Goal: Information Seeking & Learning: Learn about a topic

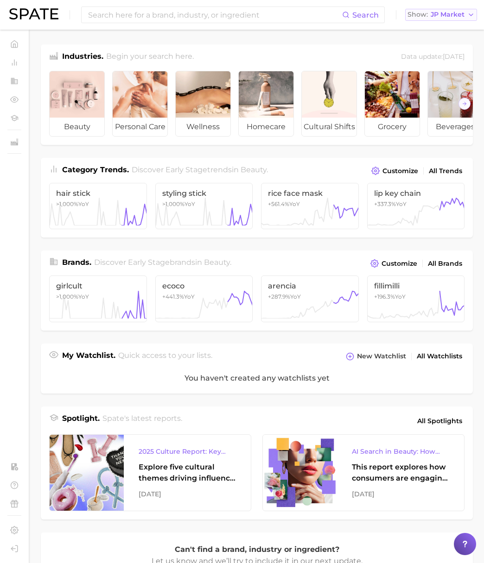
drag, startPoint x: 446, startPoint y: 13, endPoint x: 441, endPoint y: 21, distance: 9.4
click at [446, 13] on span "JP Market" at bounding box center [447, 14] width 34 height 5
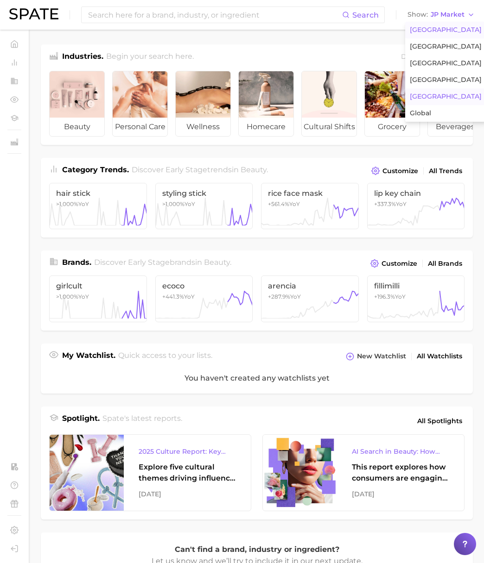
drag, startPoint x: 439, startPoint y: 25, endPoint x: 427, endPoint y: 25, distance: 11.6
click at [439, 25] on button "[GEOGRAPHIC_DATA]" at bounding box center [445, 30] width 81 height 17
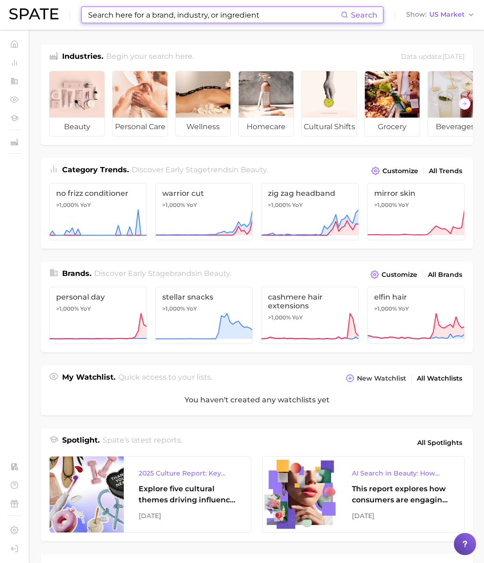
drag, startPoint x: 320, startPoint y: 16, endPoint x: 302, endPoint y: 16, distance: 18.5
click at [320, 16] on input at bounding box center [213, 15] width 253 height 16
paste input "nano hair strokes"
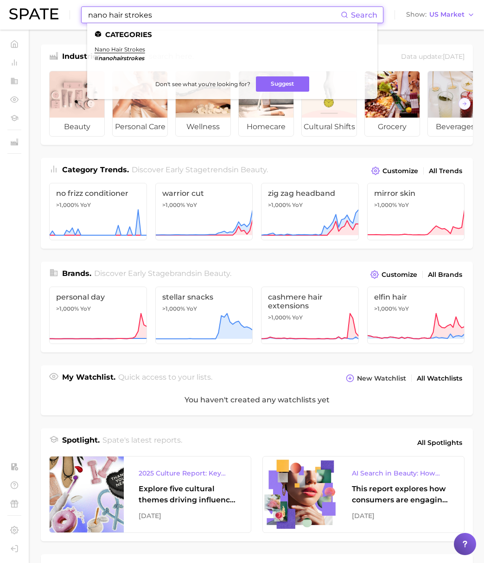
drag, startPoint x: 174, startPoint y: 16, endPoint x: 110, endPoint y: 14, distance: 63.9
click at [110, 14] on input "nano hair strokes" at bounding box center [213, 15] width 253 height 16
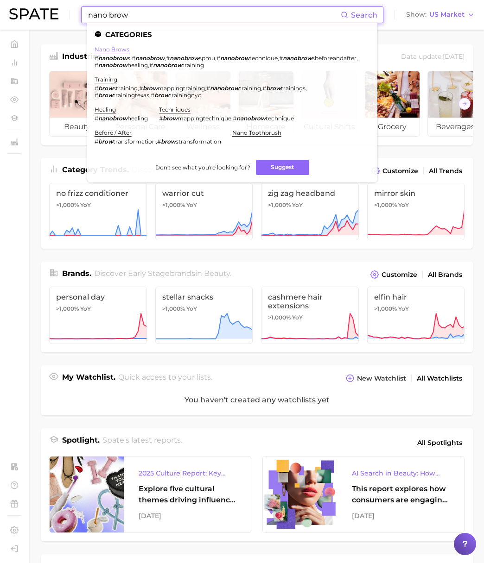
type input "nano brow"
click at [117, 47] on link "nano brows" at bounding box center [111, 49] width 35 height 7
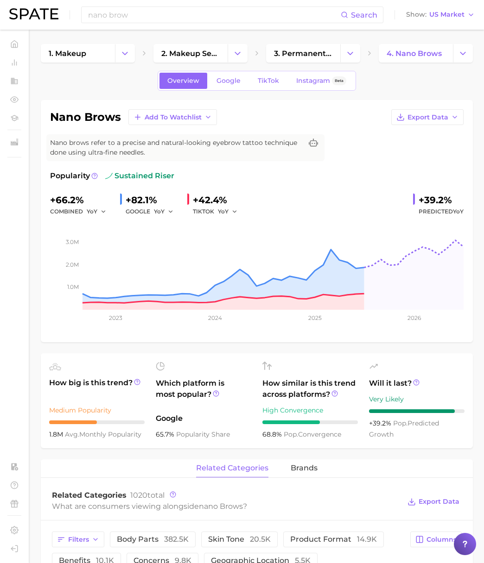
scroll to position [2, 0]
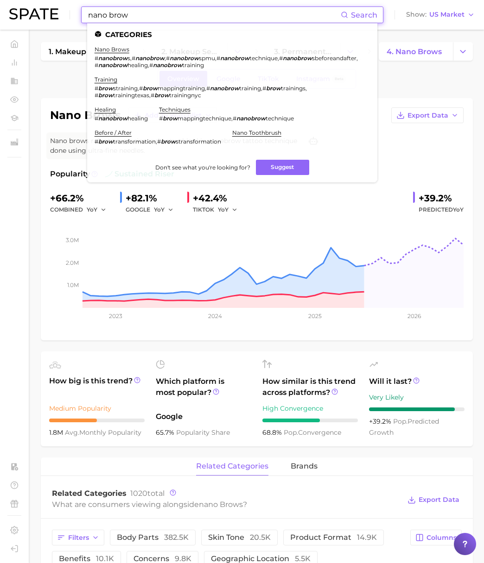
drag, startPoint x: 145, startPoint y: 17, endPoint x: 32, endPoint y: 25, distance: 112.8
click at [32, 25] on div "nano brow Search Categories nano brows # nanobrow s , # nanobrow , # nanobrow s…" at bounding box center [241, 15] width 465 height 30
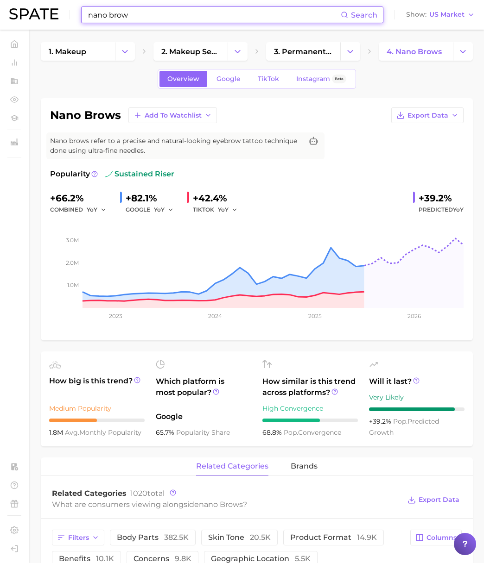
drag, startPoint x: 139, startPoint y: 16, endPoint x: 12, endPoint y: 7, distance: 128.1
click at [12, 7] on div "nano brow Search Show US Market" at bounding box center [241, 15] width 465 height 30
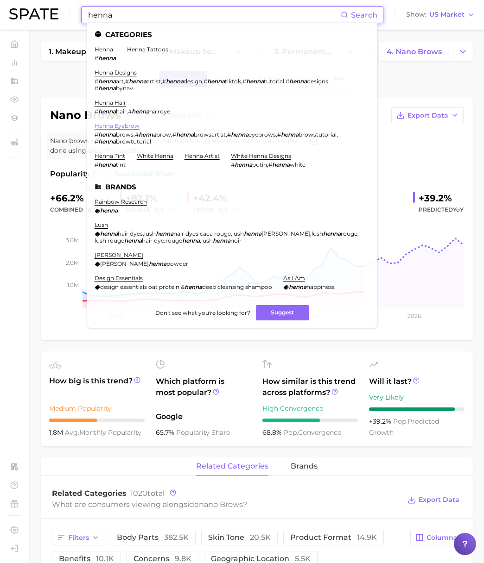
type input "henna"
click at [123, 125] on link "henna eyebrow" at bounding box center [116, 125] width 45 height 7
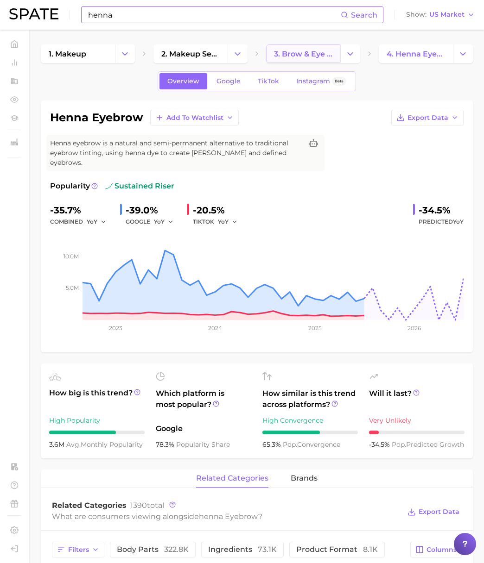
click at [310, 54] on span "3. brow & eye services" at bounding box center [303, 54] width 58 height 9
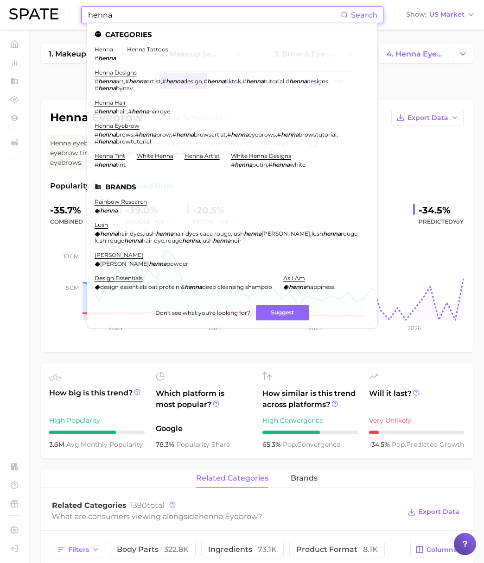
drag, startPoint x: 110, startPoint y: 14, endPoint x: 74, endPoint y: 8, distance: 36.2
click at [74, 8] on div "henna Search Categories henna # henna henna tattoos henna designs # henna art ,…" at bounding box center [241, 15] width 465 height 30
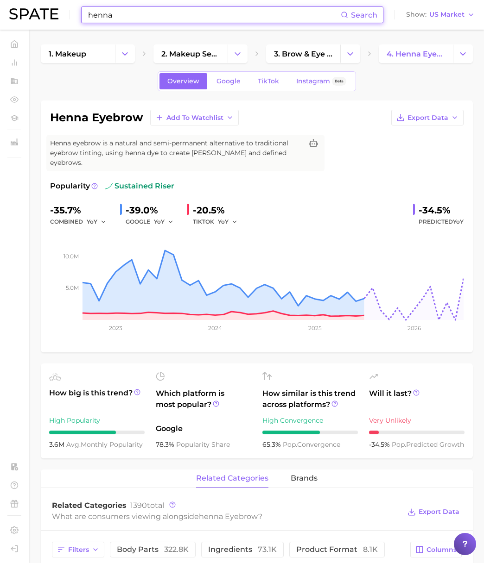
paste input "2023 makeup"
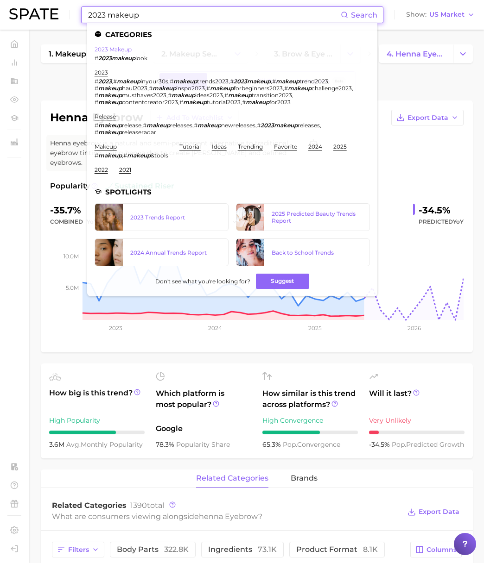
type input "2023 makeup"
click at [115, 49] on link "2023 makeup" at bounding box center [112, 49] width 37 height 7
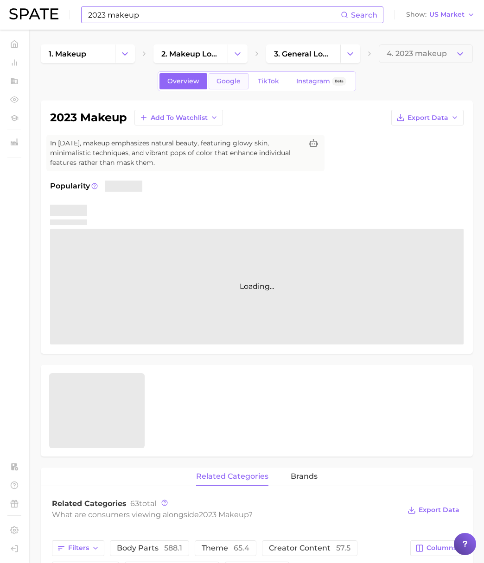
click at [220, 81] on span "Google" at bounding box center [228, 81] width 24 height 8
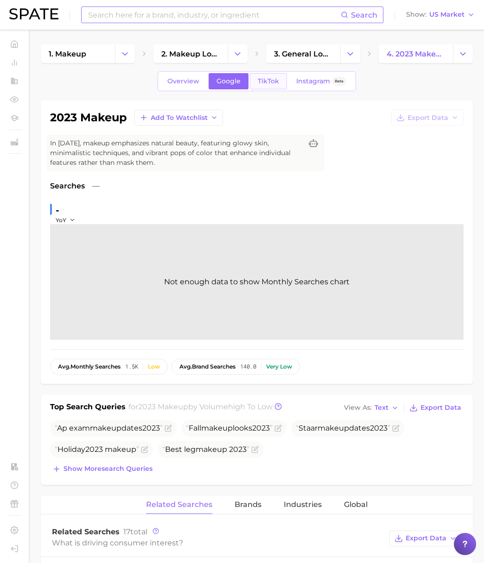
click at [268, 80] on span "TikTok" at bounding box center [268, 81] width 21 height 8
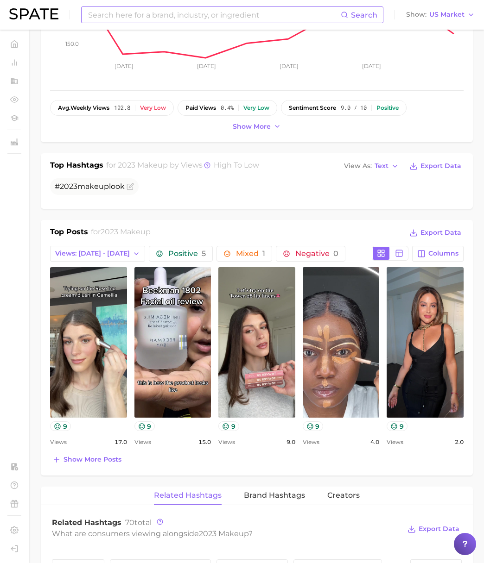
scroll to position [259, 0]
click at [85, 459] on span "Show more posts" at bounding box center [92, 459] width 58 height 8
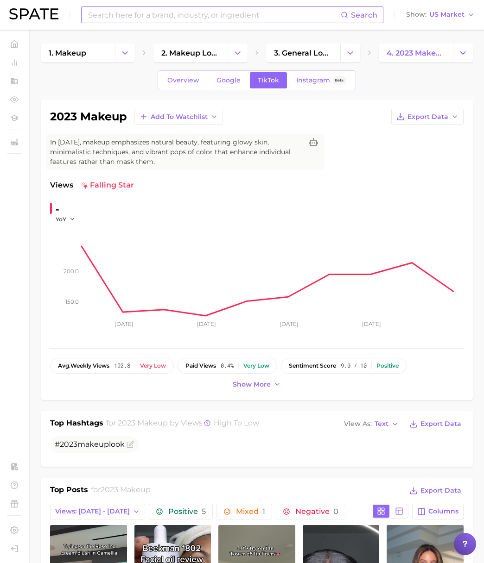
scroll to position [0, 0]
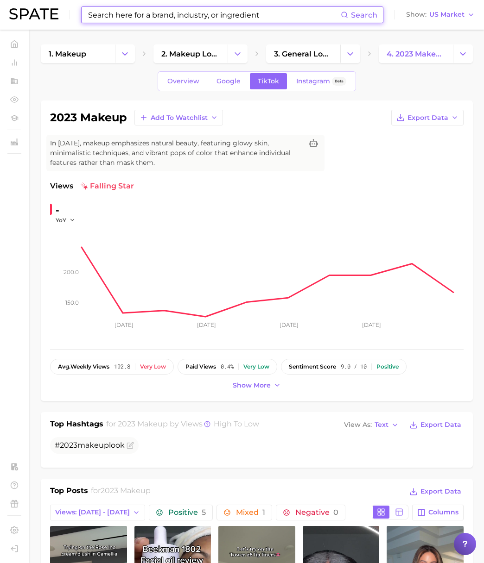
click at [133, 10] on input at bounding box center [213, 15] width 253 height 16
paste input "rilakkuma puff"
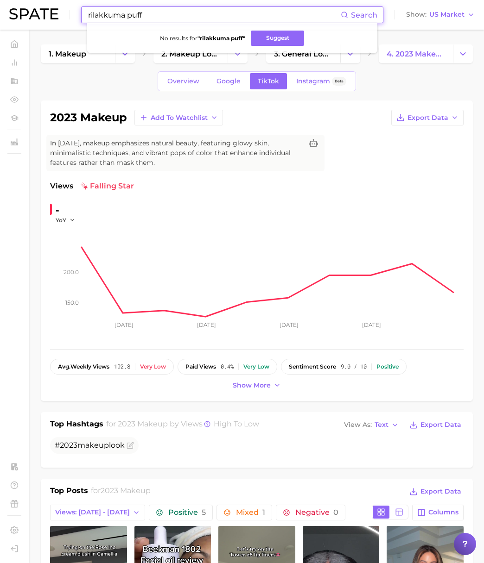
paste input "sponges"
drag, startPoint x: 144, startPoint y: 15, endPoint x: 69, endPoint y: 7, distance: 75.0
click at [69, 6] on div "sponges Search Show US Market" at bounding box center [241, 15] width 465 height 30
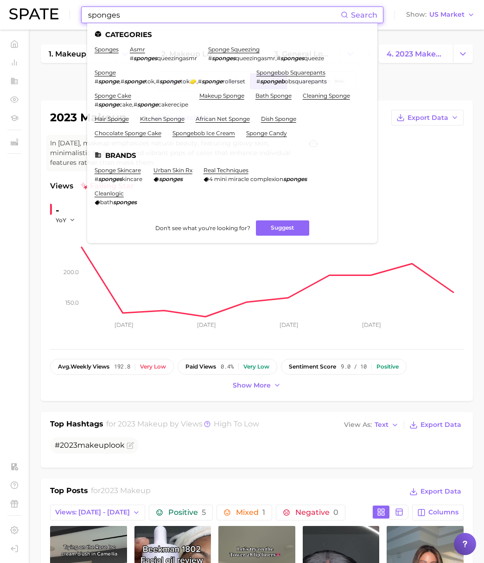
type input "sponges"
click at [106, 53] on li "sponges" at bounding box center [106, 54] width 24 height 16
click at [107, 47] on link "sponges" at bounding box center [106, 49] width 24 height 7
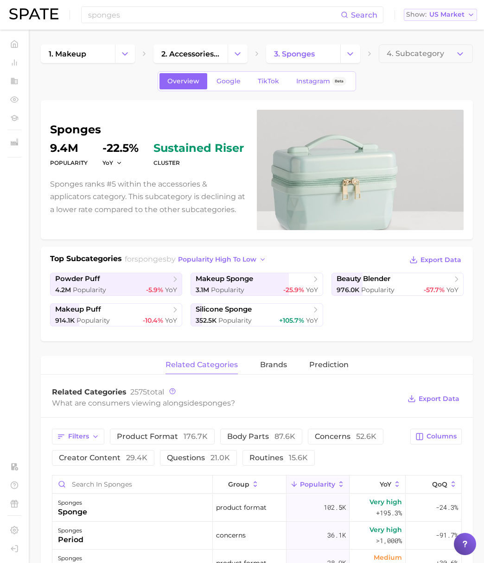
click at [450, 14] on span "US Market" at bounding box center [446, 14] width 35 height 5
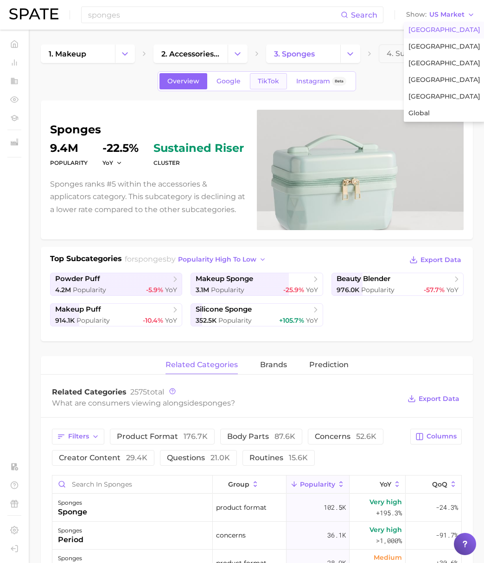
click at [282, 83] on link "TikTok" at bounding box center [268, 81] width 37 height 16
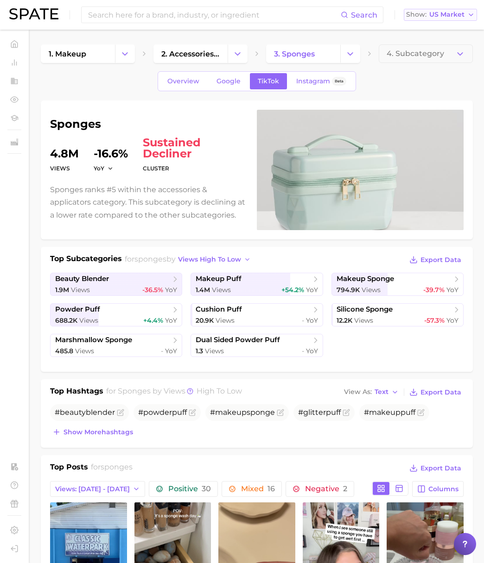
click at [437, 15] on span "US Market" at bounding box center [446, 14] width 35 height 5
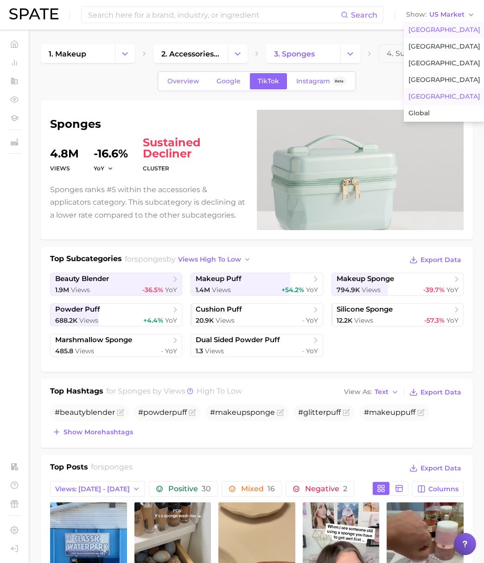
click at [418, 95] on span "[GEOGRAPHIC_DATA]" at bounding box center [444, 97] width 72 height 8
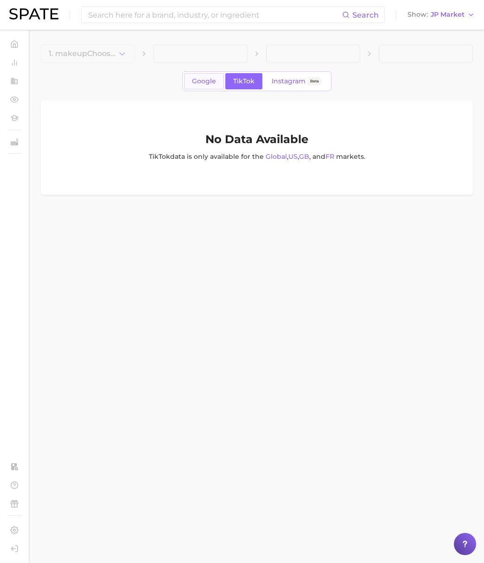
click at [208, 82] on span "Google" at bounding box center [204, 81] width 24 height 8
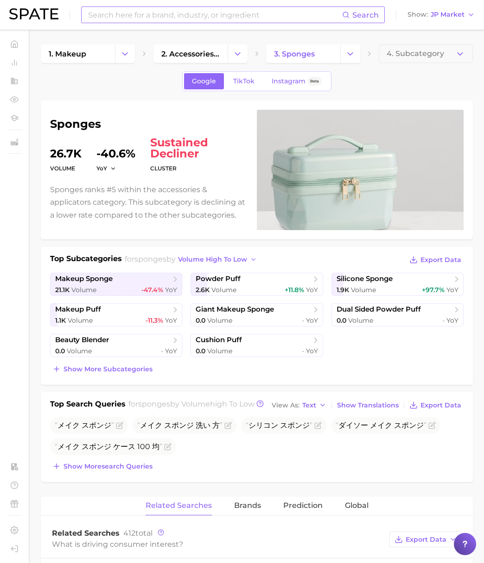
click at [130, 19] on input at bounding box center [214, 15] width 255 height 16
paste input "neck firming cream"
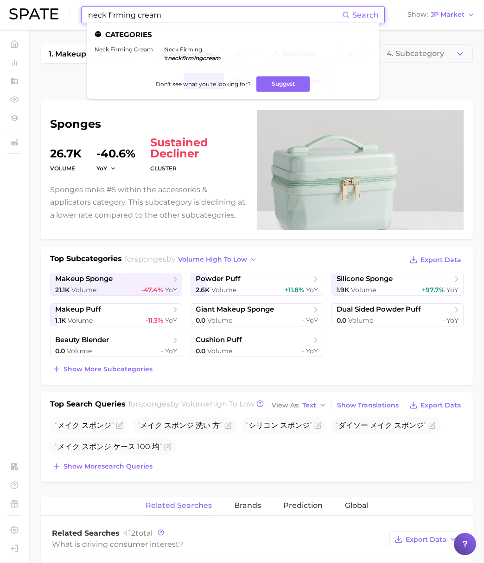
type input "neck firming cream"
